Goal: Information Seeking & Learning: Learn about a topic

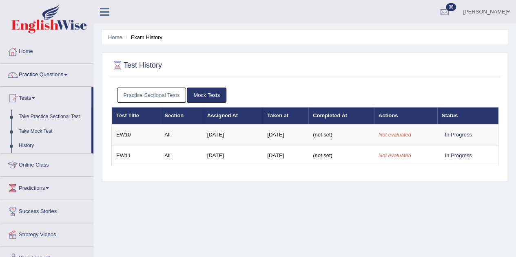
click at [135, 96] on link "Practice Sectional Tests" at bounding box center [151, 95] width 69 height 15
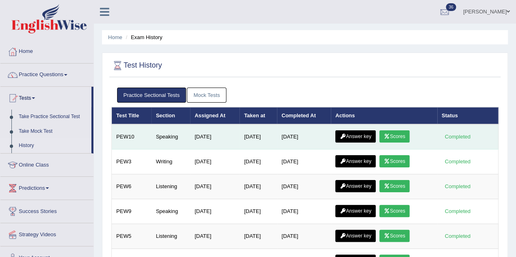
click at [403, 135] on link "Scores" at bounding box center [394, 137] width 30 height 12
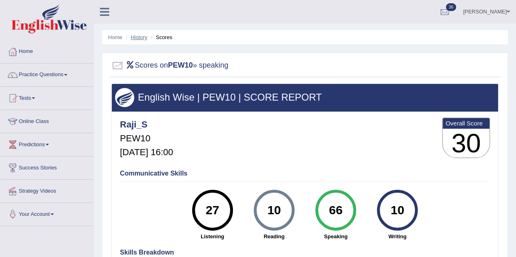
click at [137, 38] on link "History" at bounding box center [139, 37] width 16 height 6
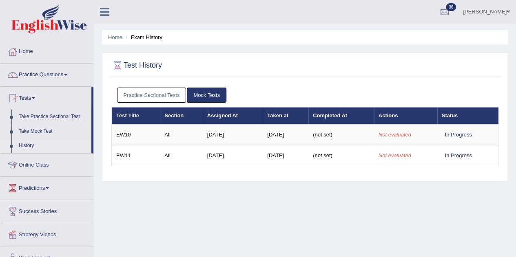
click at [167, 99] on link "Practice Sectional Tests" at bounding box center [151, 95] width 69 height 15
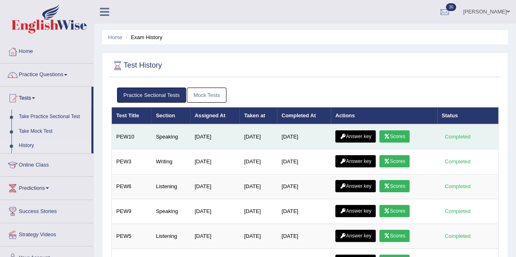
click at [366, 135] on link "Answer key" at bounding box center [355, 137] width 40 height 12
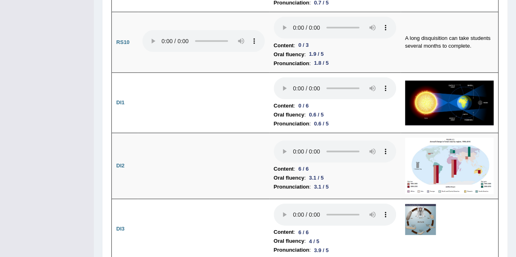
scroll to position [1203, 0]
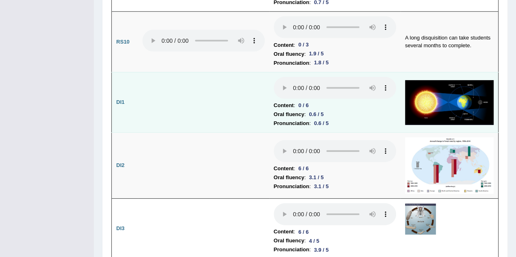
click at [438, 80] on img at bounding box center [449, 102] width 89 height 45
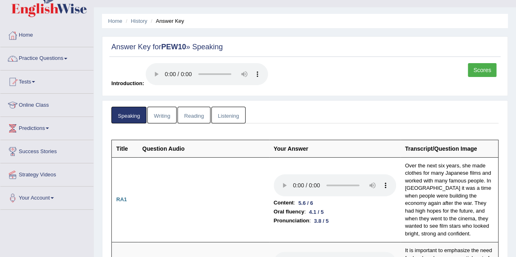
scroll to position [0, 0]
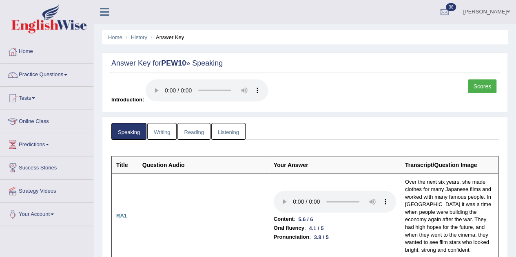
click at [30, 72] on link "Practice Questions" at bounding box center [46, 74] width 93 height 20
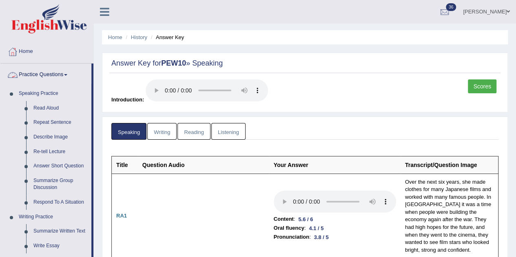
click at [35, 76] on link "Practice Questions" at bounding box center [45, 74] width 91 height 20
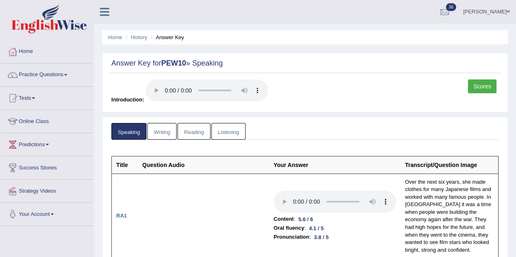
click at [34, 98] on span at bounding box center [33, 99] width 3 height 2
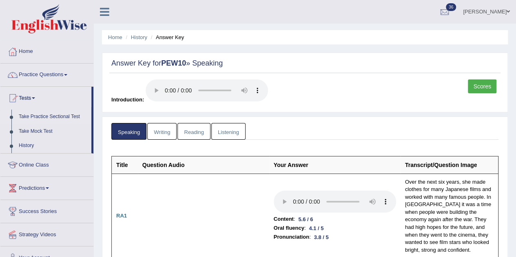
click at [35, 115] on link "Take Practice Sectional Test" at bounding box center [53, 117] width 76 height 15
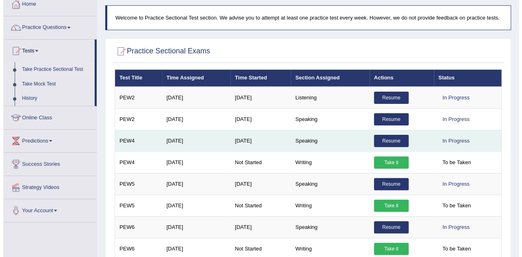
scroll to position [48, 0]
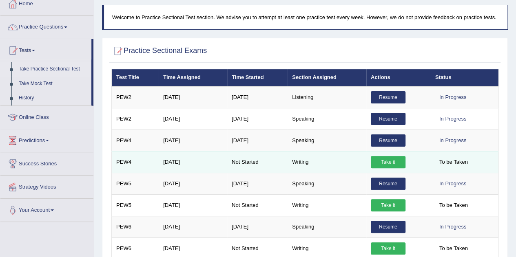
click at [394, 162] on link "Take it" at bounding box center [388, 162] width 35 height 12
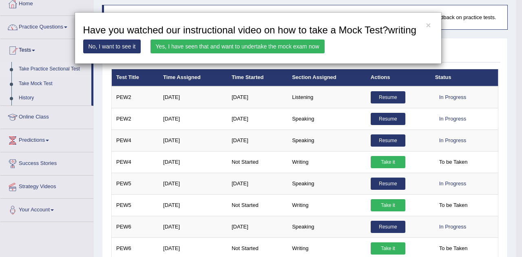
click at [191, 49] on link "Yes, I have seen that and want to undertake the mock exam now" at bounding box center [238, 47] width 174 height 14
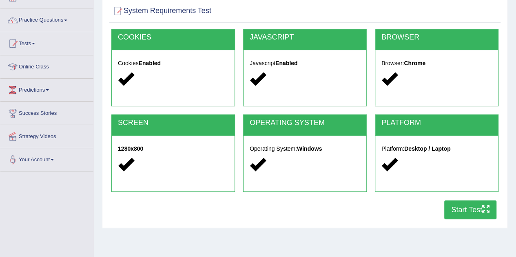
scroll to position [55, 0]
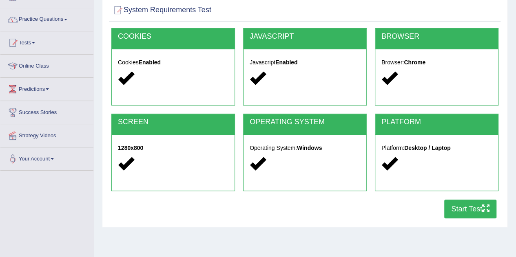
click at [484, 208] on icon "button" at bounding box center [485, 208] width 7 height 7
